Goal: Task Accomplishment & Management: Use online tool/utility

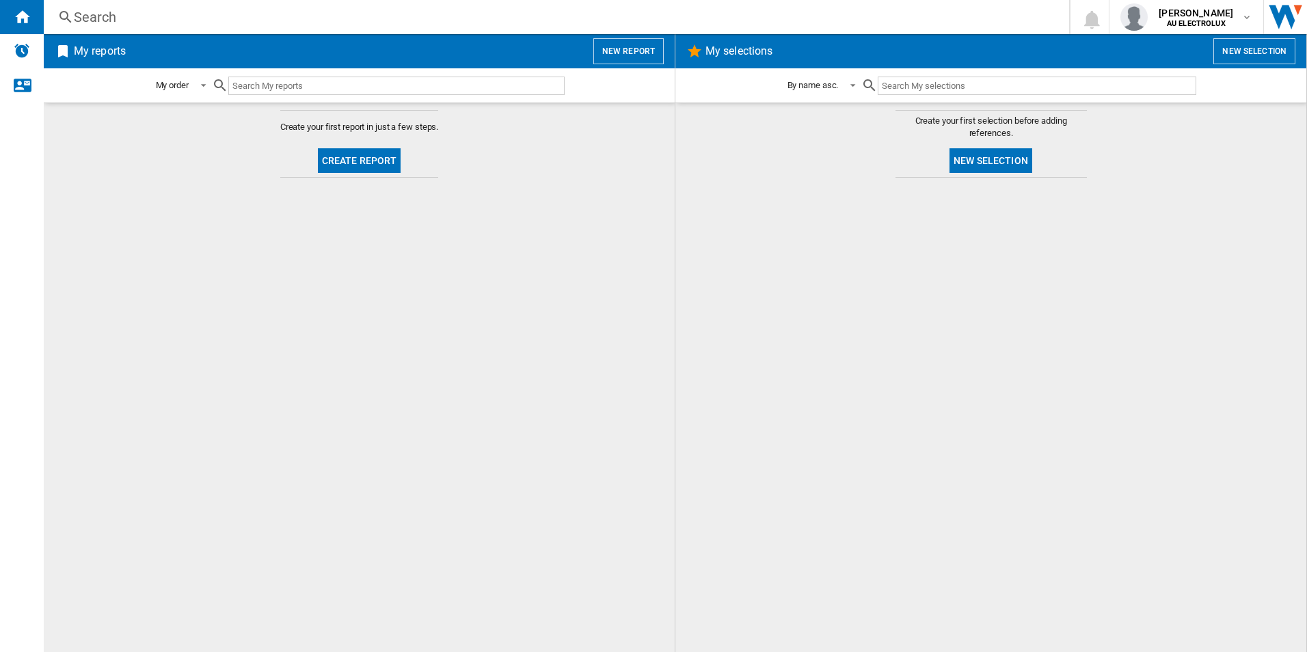
click at [640, 52] on button "New report" at bounding box center [628, 51] width 70 height 26
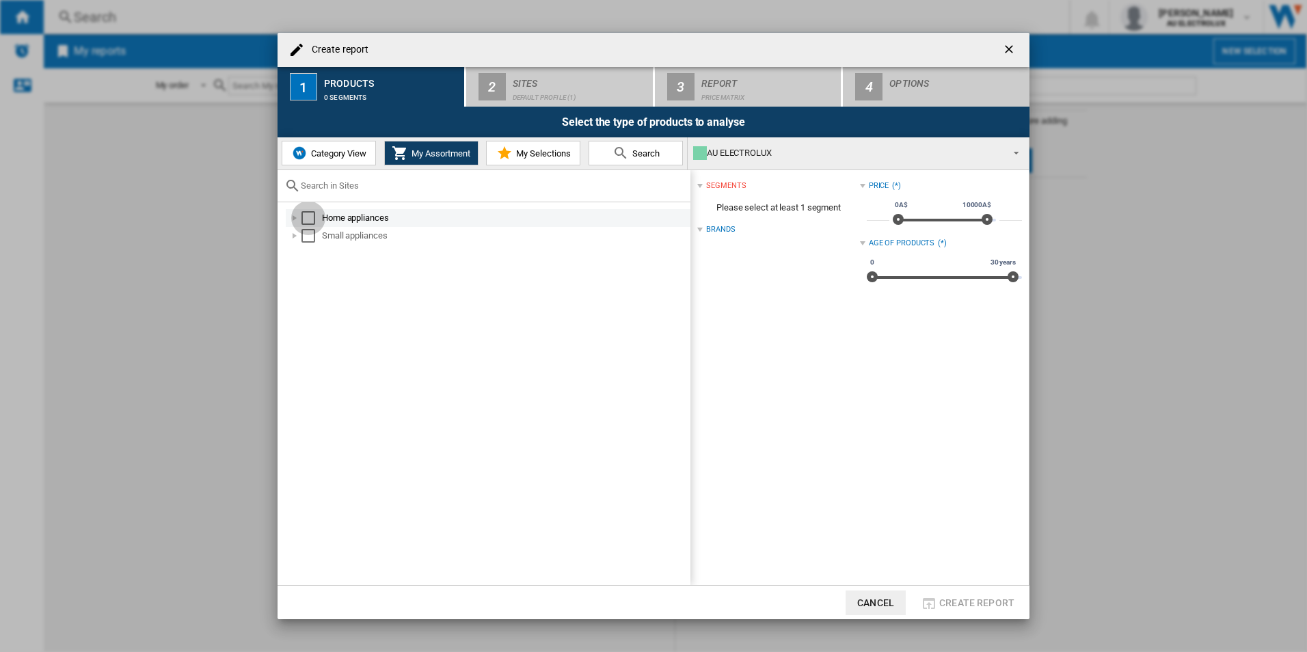
click at [305, 218] on div "Select" at bounding box center [308, 218] width 14 height 14
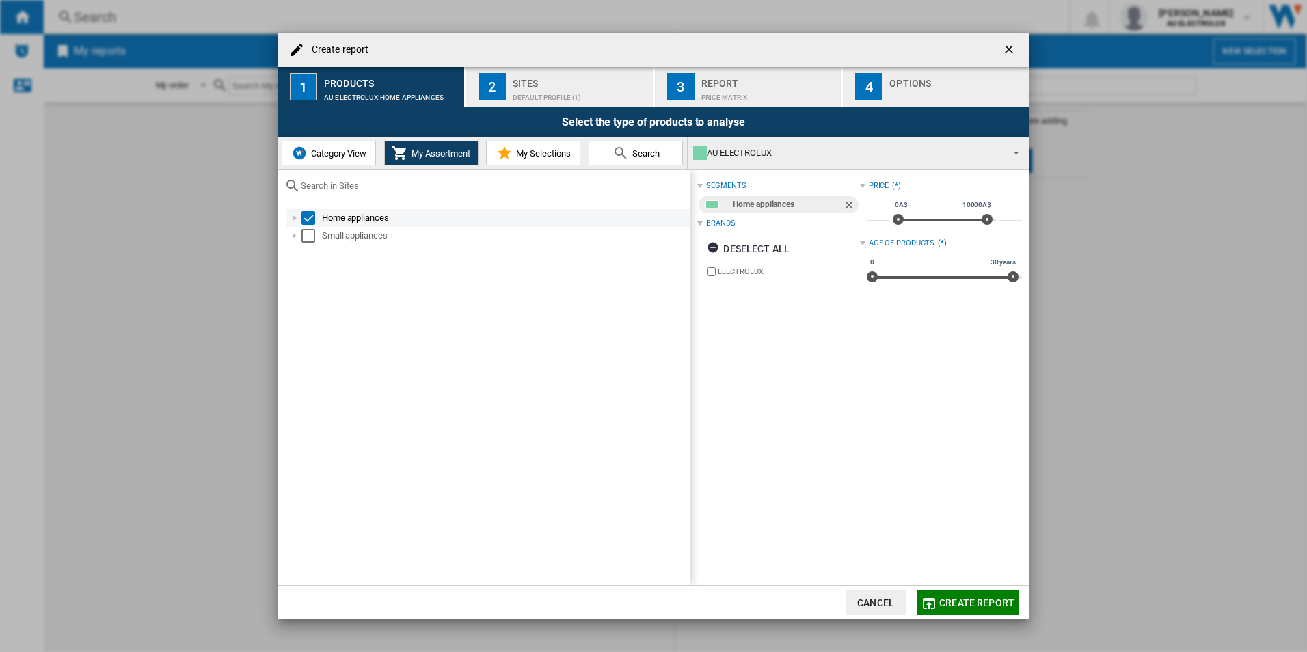
click at [296, 221] on div at bounding box center [295, 218] width 14 height 14
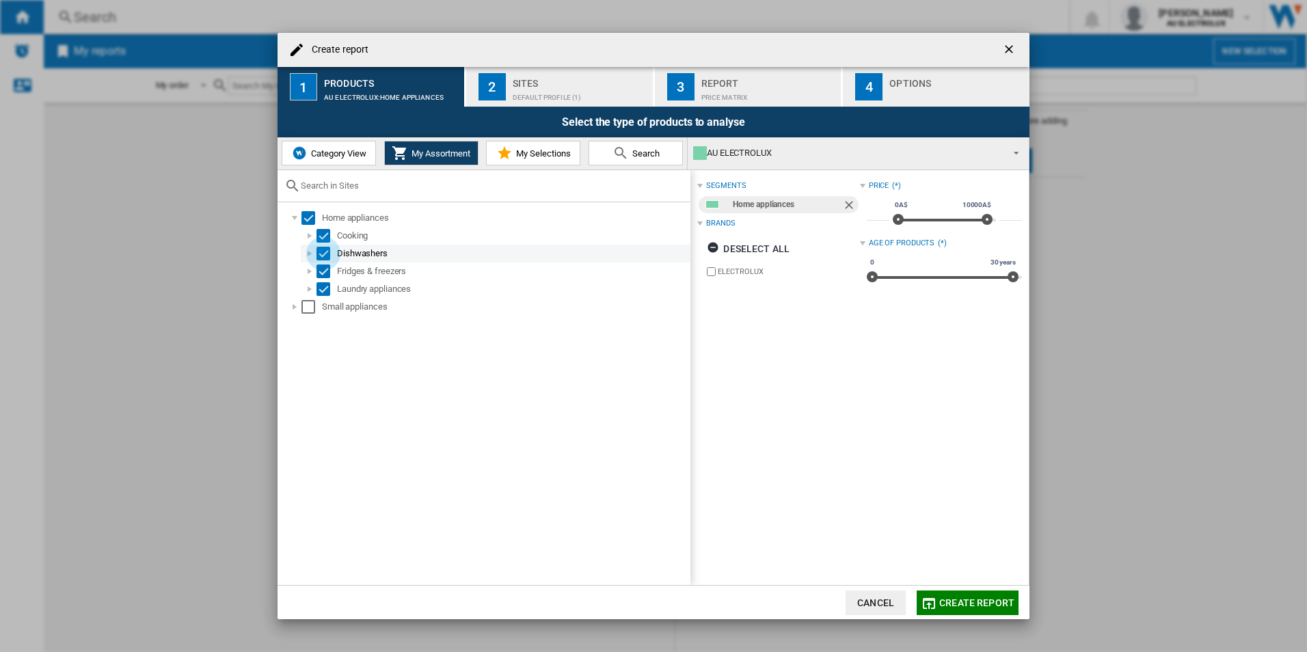
click at [317, 254] on div "Select" at bounding box center [323, 254] width 14 height 14
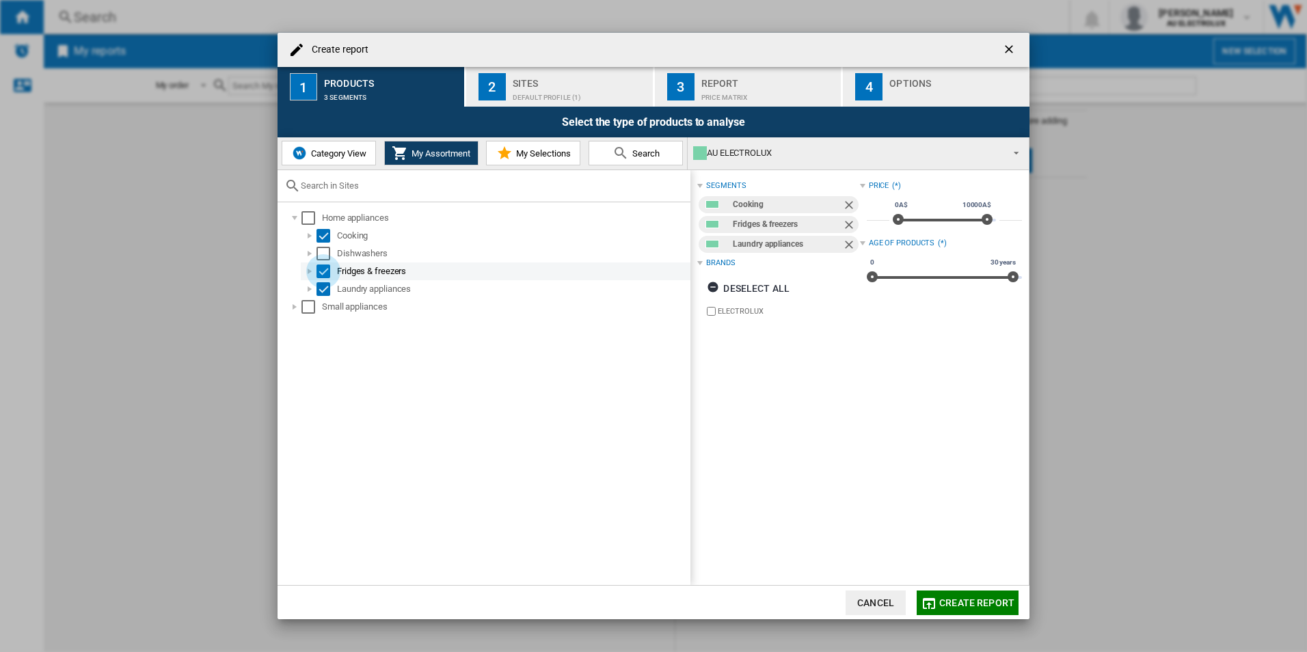
click at [321, 269] on div "Select" at bounding box center [323, 272] width 14 height 14
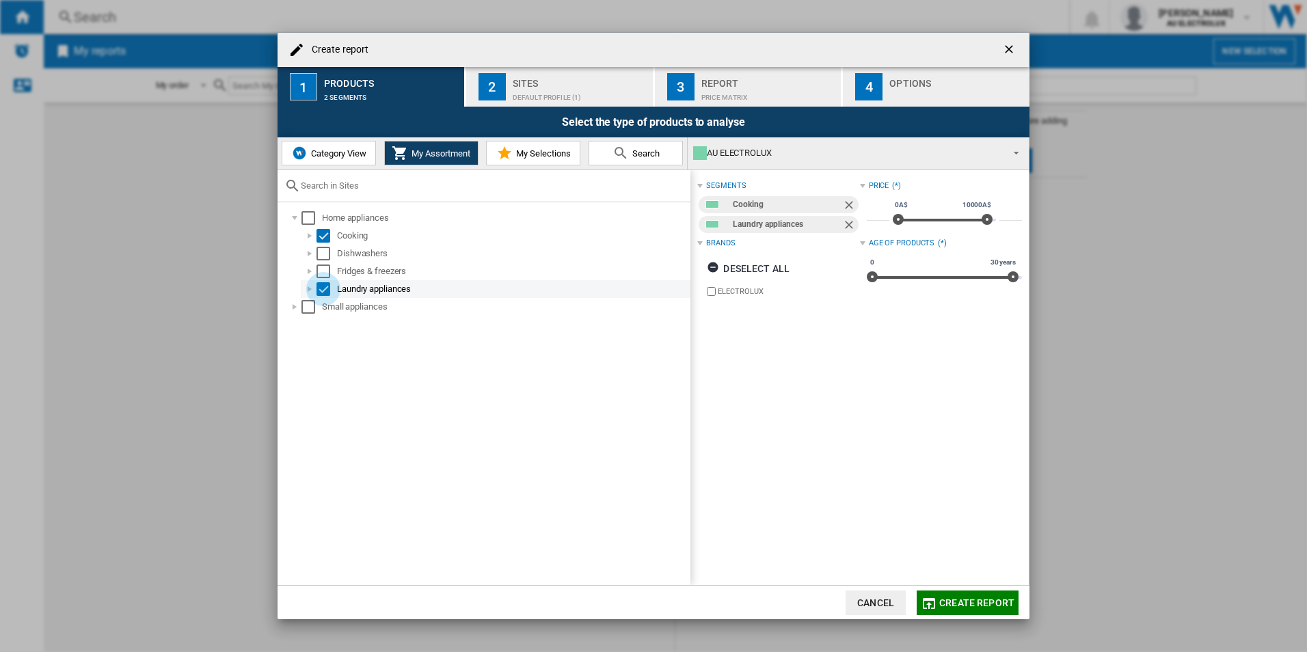
click at [319, 287] on div "Select" at bounding box center [323, 289] width 14 height 14
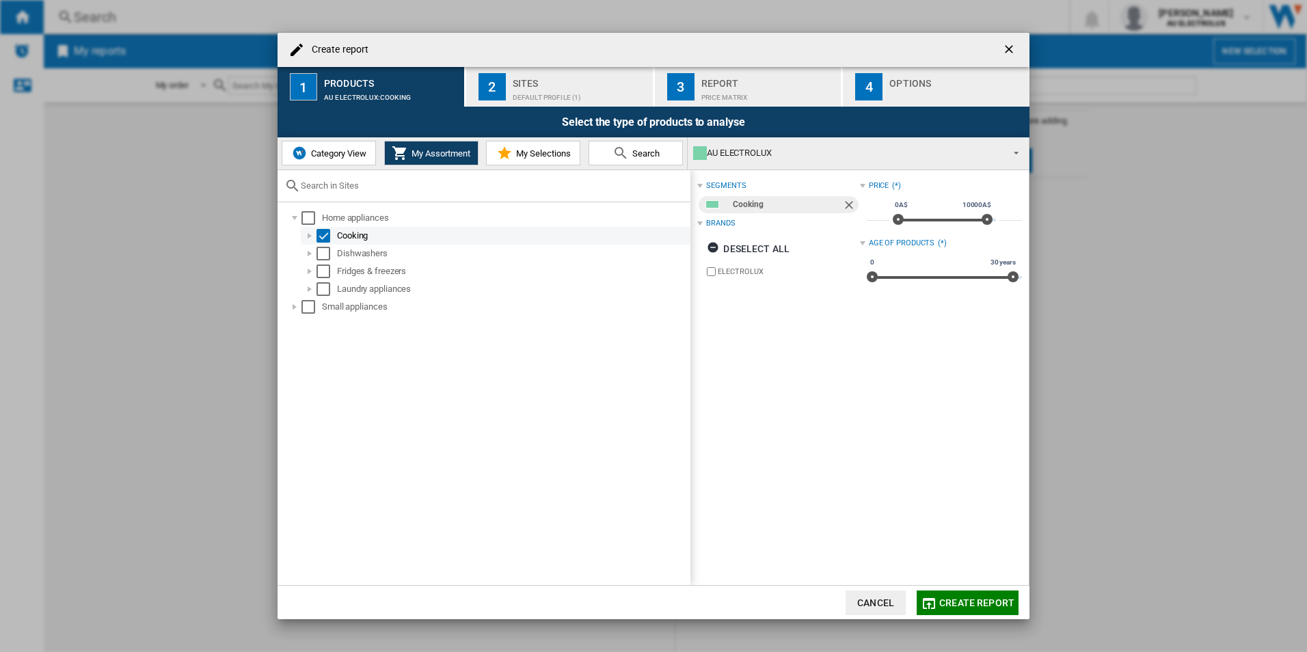
click at [326, 232] on div "Select" at bounding box center [323, 236] width 14 height 14
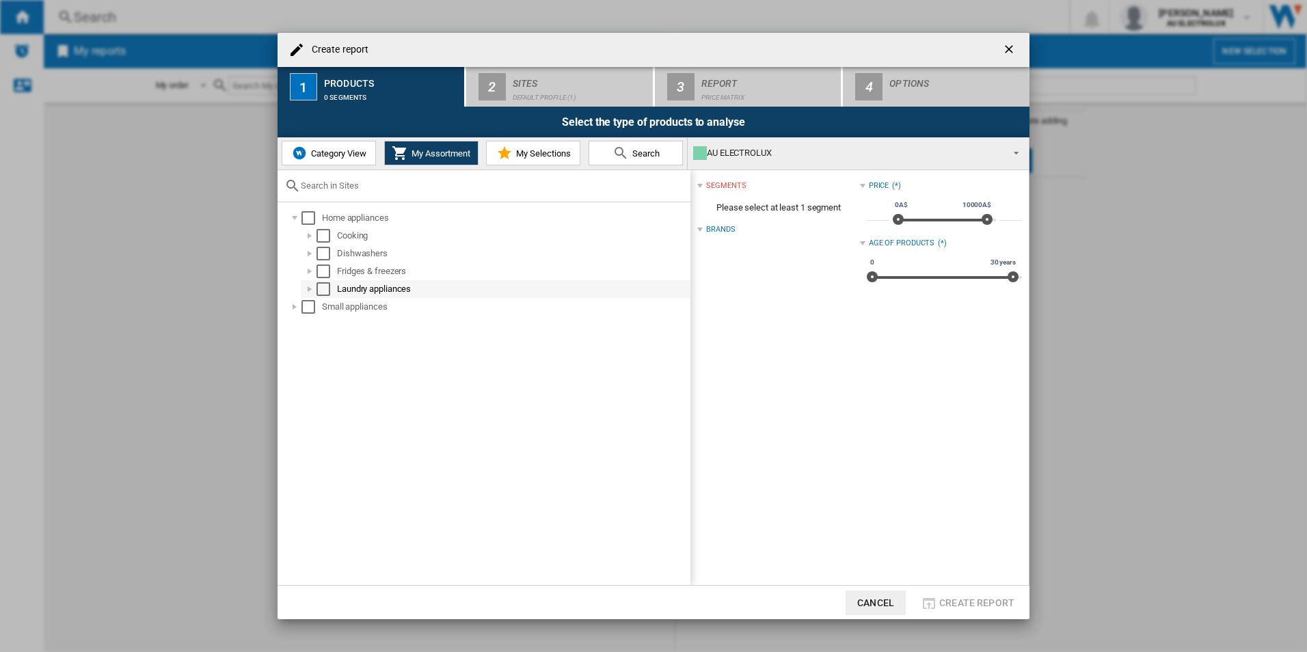
drag, startPoint x: 321, startPoint y: 295, endPoint x: 323, endPoint y: 286, distance: 8.6
click at [321, 291] on div "Select" at bounding box center [323, 289] width 14 height 14
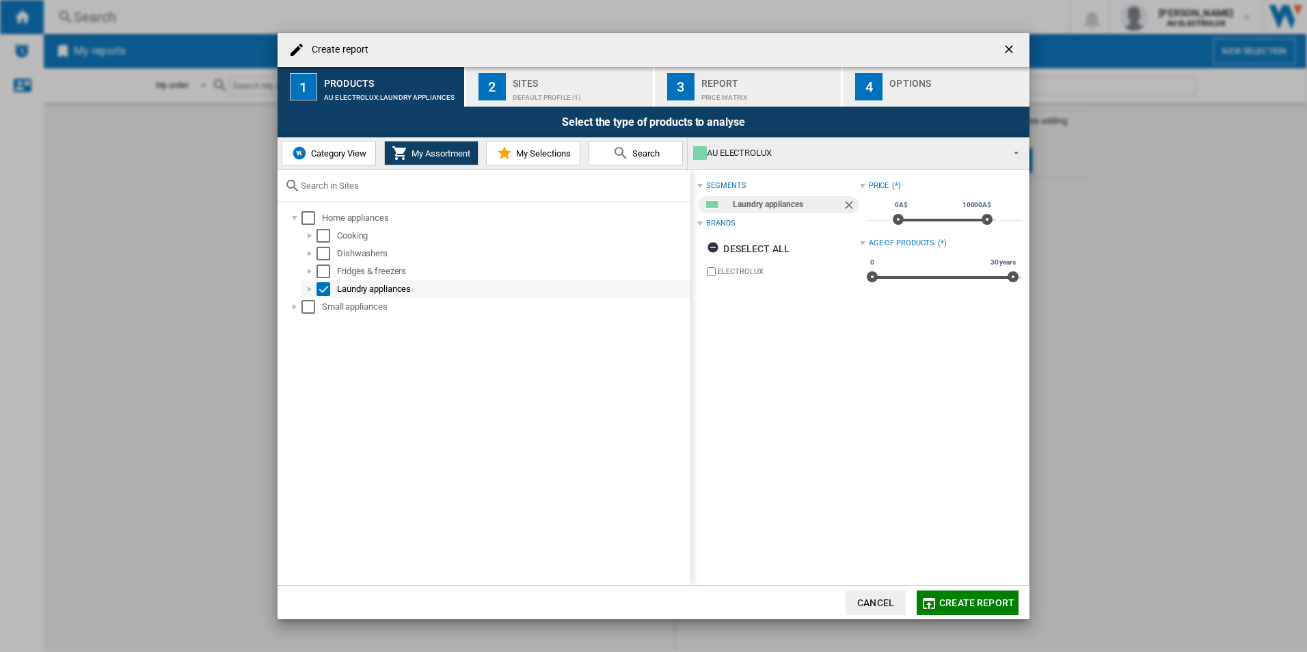
click at [311, 286] on div at bounding box center [310, 289] width 14 height 14
click at [1015, 153] on span at bounding box center [1012, 151] width 16 height 19
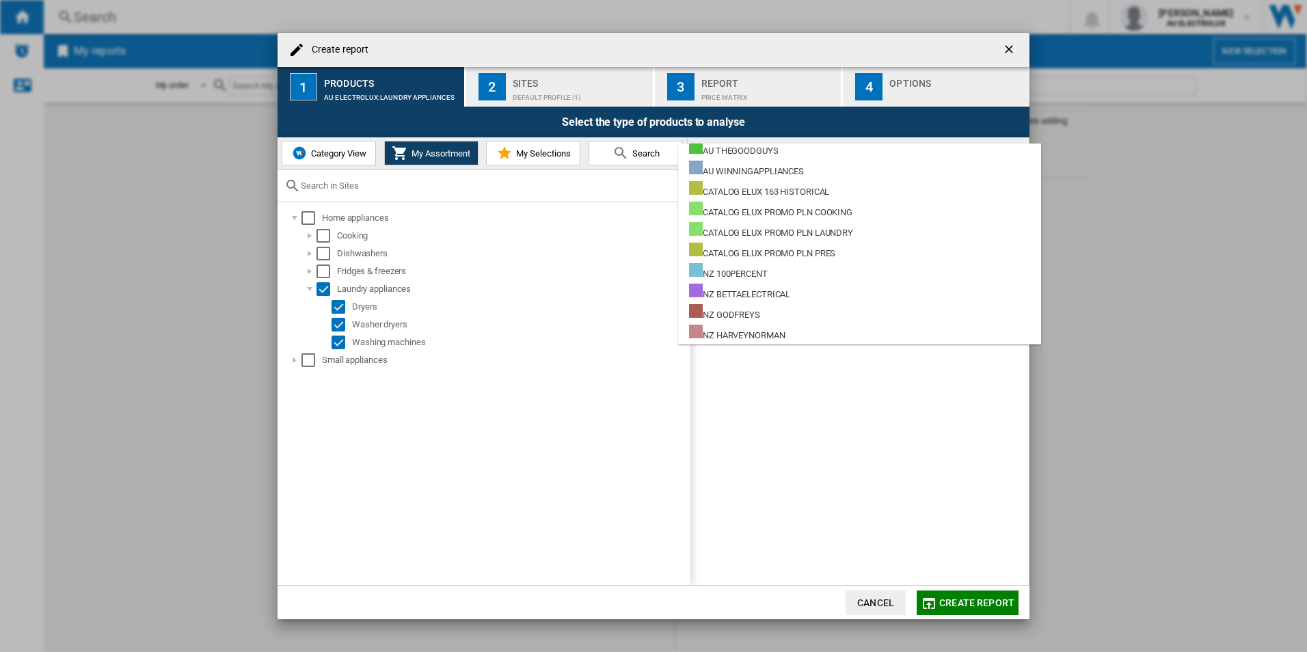
scroll to position [660, 0]
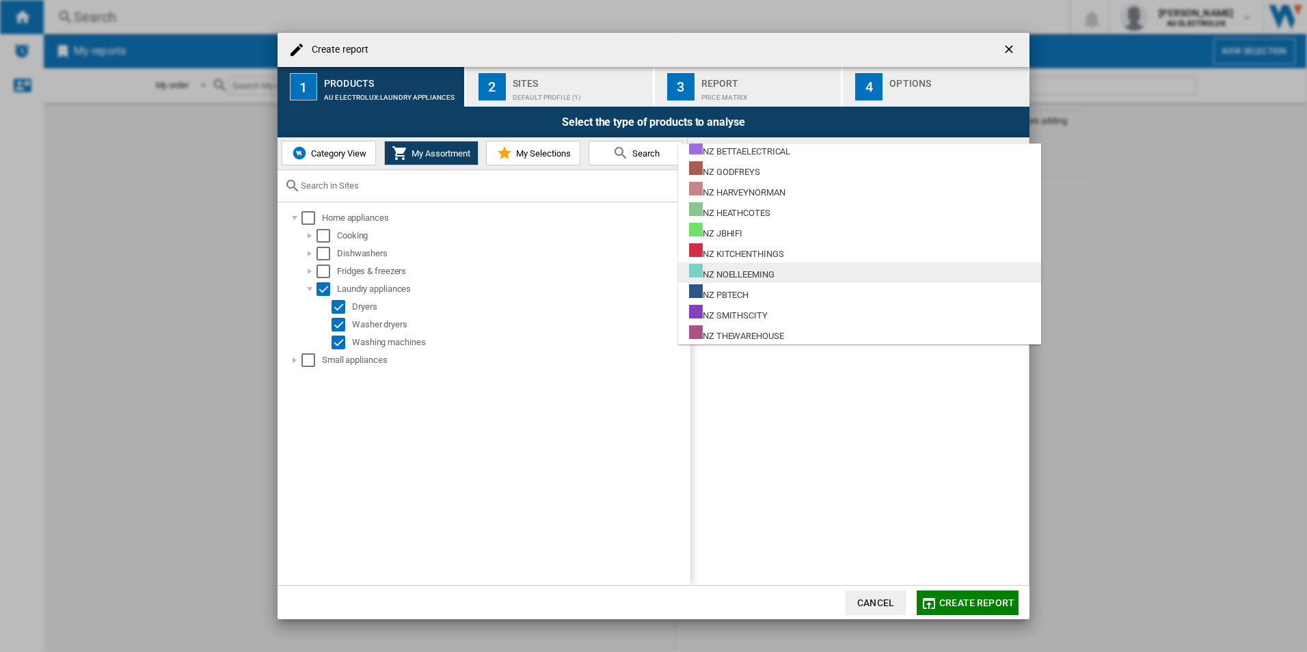
click at [822, 273] on md-option "NZ NOELLEEMING" at bounding box center [859, 272] width 363 height 21
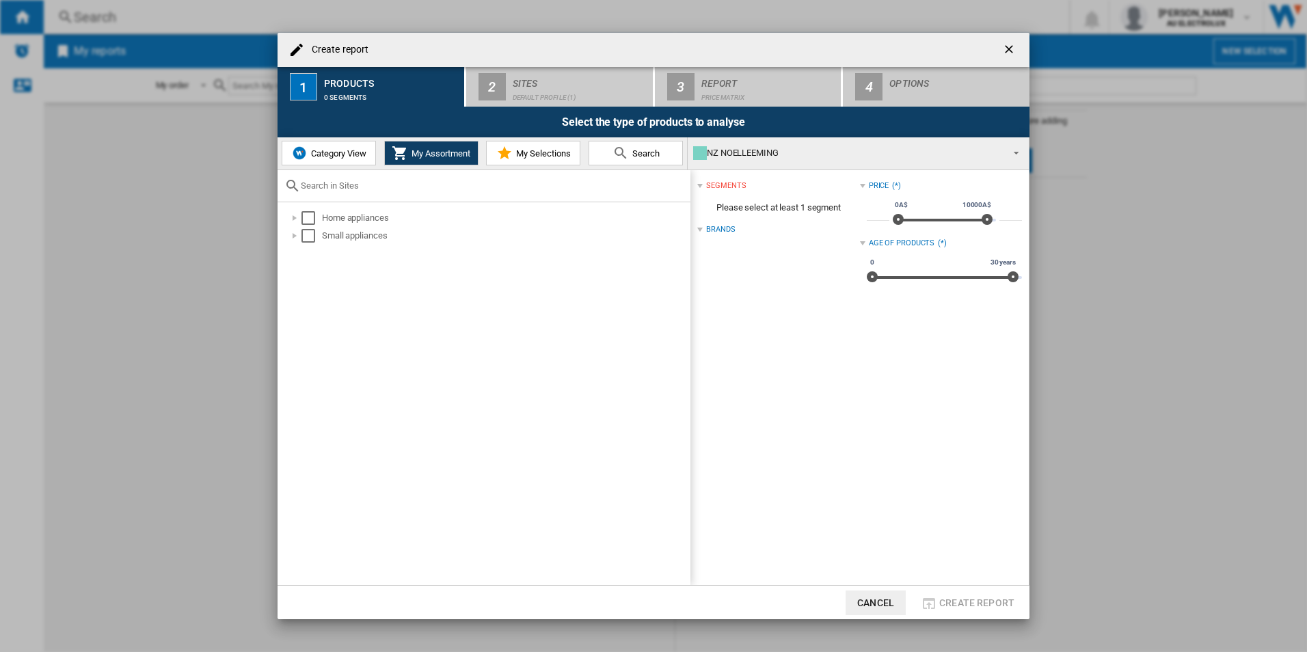
click at [1020, 148] on span at bounding box center [1012, 151] width 16 height 19
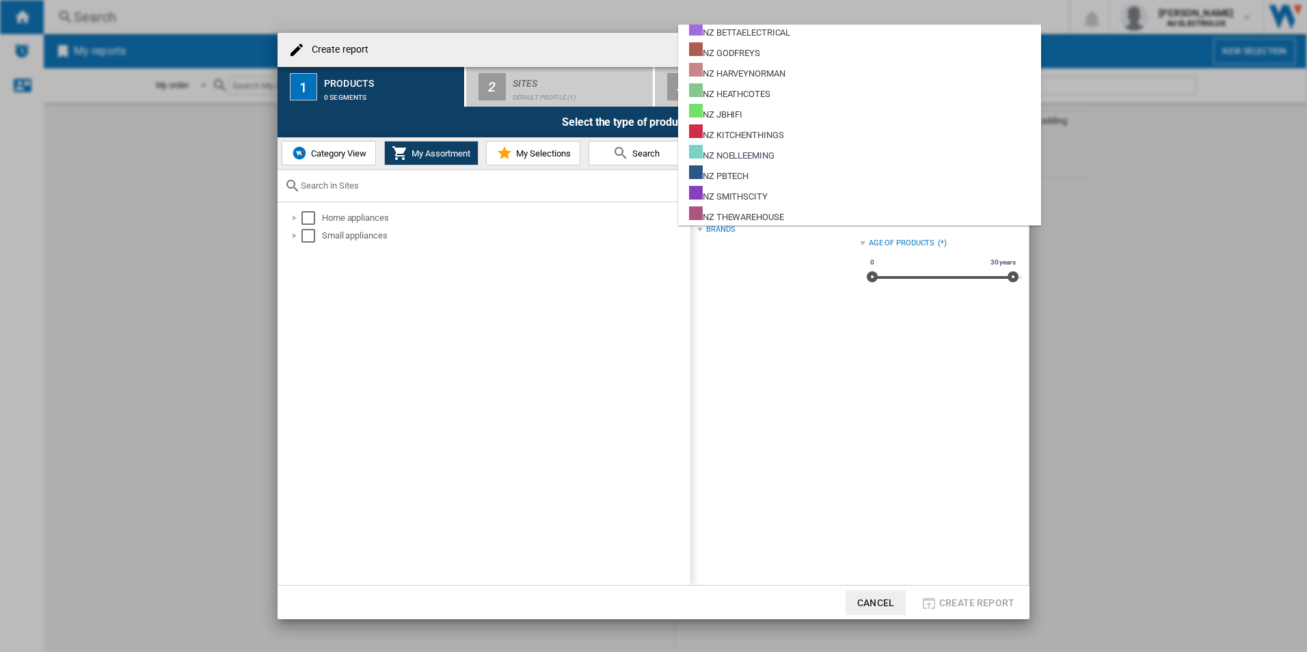
click at [423, 47] on md-backdrop at bounding box center [653, 326] width 1307 height 652
